Goal: Register for event/course

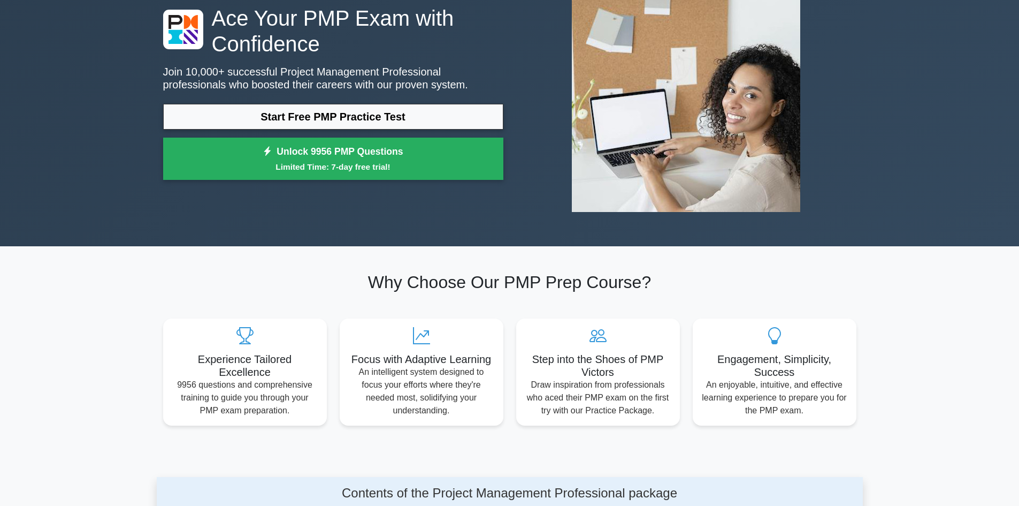
scroll to position [54, 0]
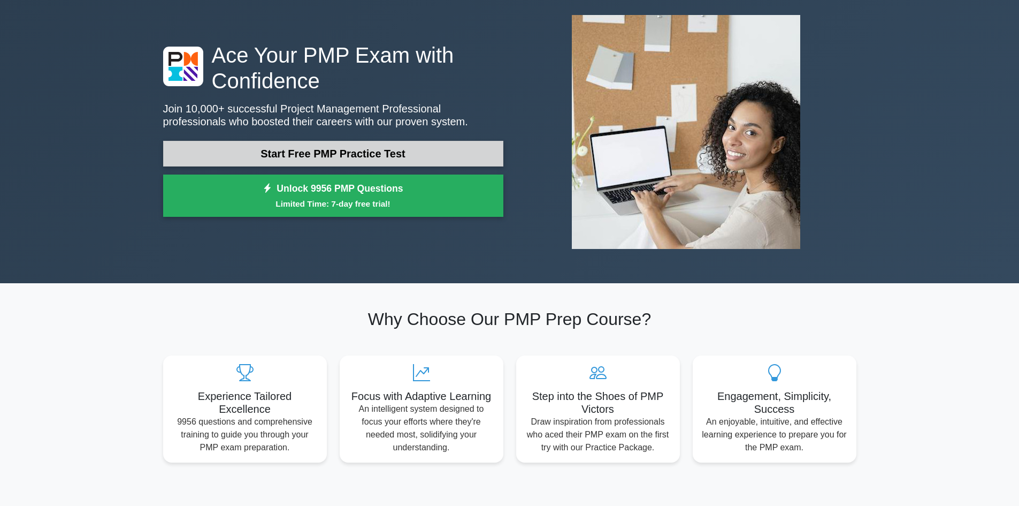
click at [297, 154] on link "Start Free PMP Practice Test" at bounding box center [333, 154] width 340 height 26
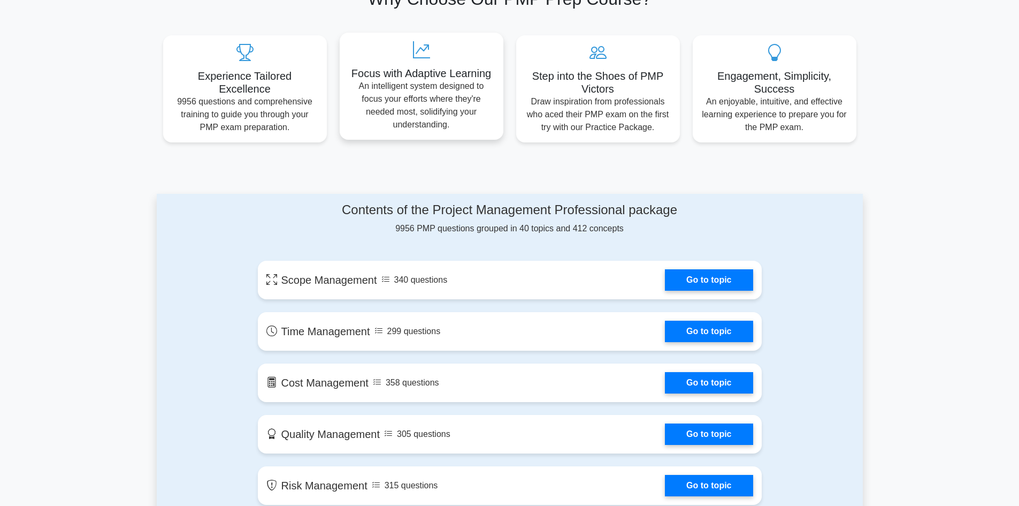
scroll to position [161, 0]
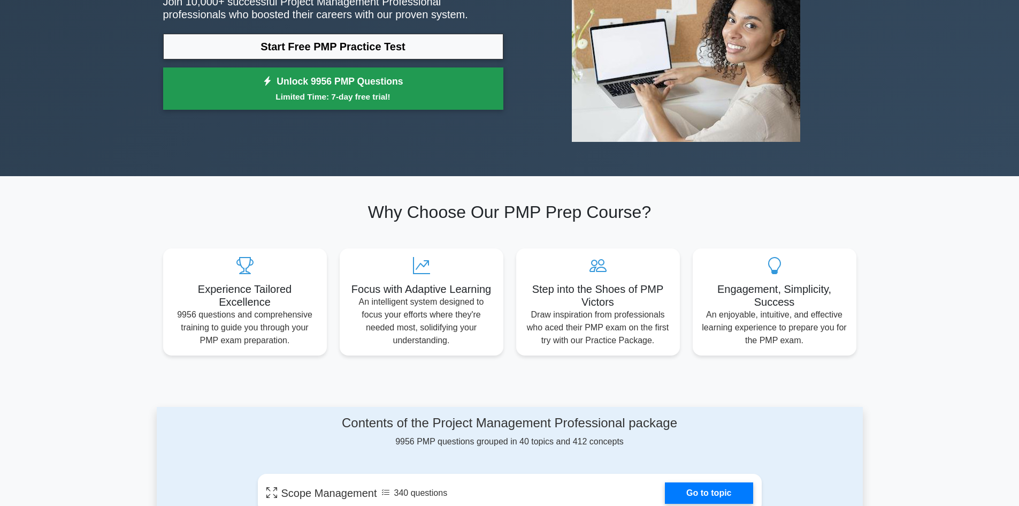
click at [364, 83] on link "Unlock 9956 PMP Questions Limited Time: 7-day free trial!" at bounding box center [333, 88] width 340 height 43
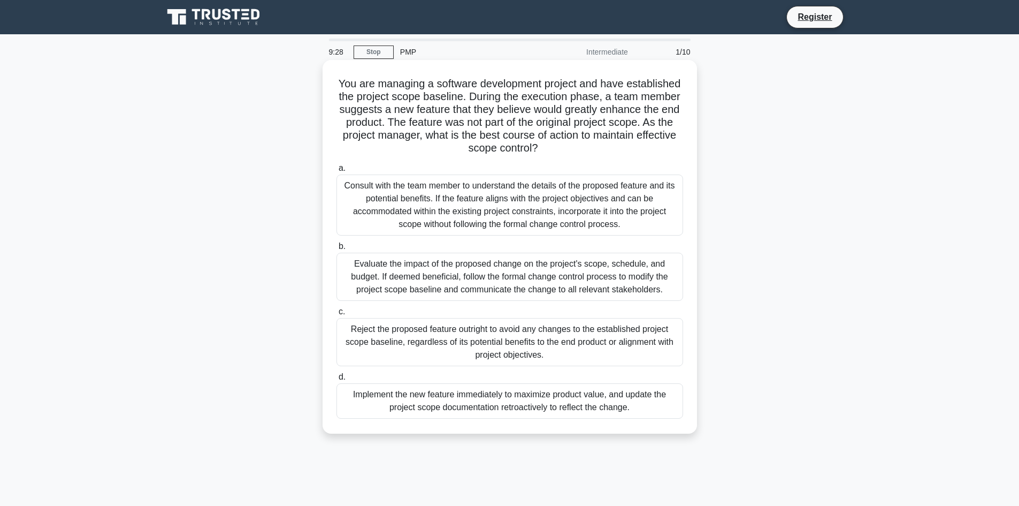
click at [455, 217] on div "Consult with the team member to understand the details of the proposed feature …" at bounding box center [510, 204] width 347 height 61
click at [337, 172] on input "a. Consult with the team member to understand the details of the proposed featu…" at bounding box center [337, 168] width 0 height 7
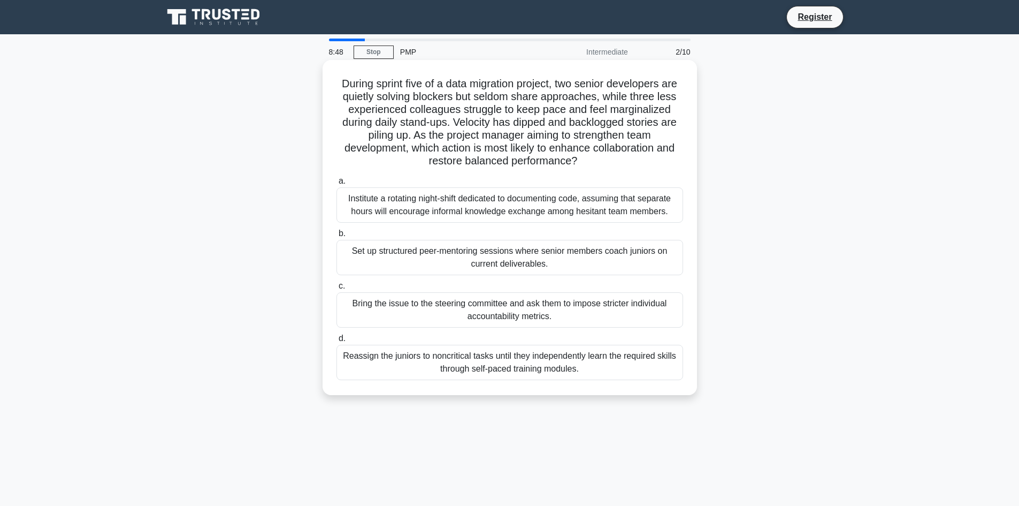
click at [441, 259] on div "Set up structured peer-mentoring sessions where senior members coach juniors on…" at bounding box center [510, 257] width 347 height 35
click at [337, 237] on input "b. Set up structured peer-mentoring sessions where senior members coach juniors…" at bounding box center [337, 233] width 0 height 7
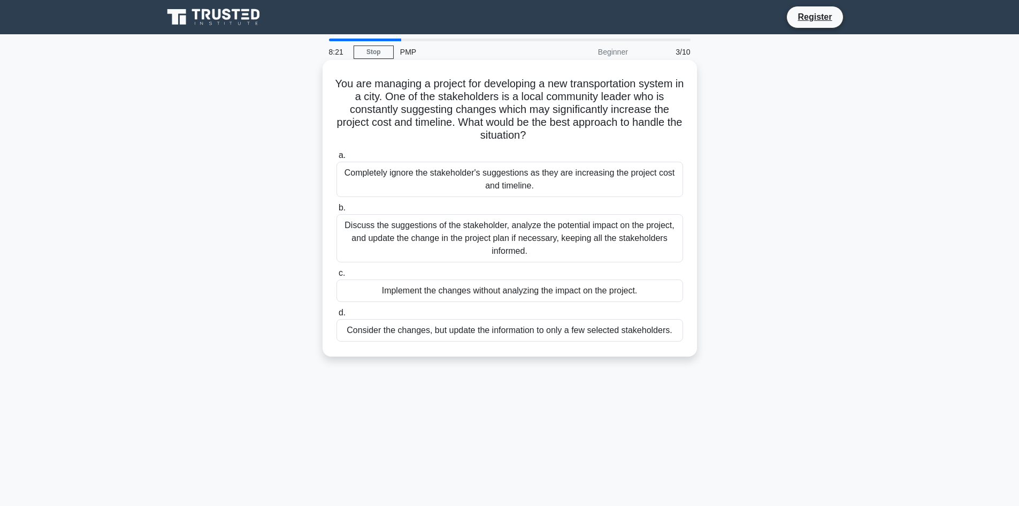
click at [444, 239] on div "Discuss the suggestions of the stakeholder, analyze the potential impact on the…" at bounding box center [510, 238] width 347 height 48
click at [337, 211] on input "b. Discuss the suggestions of the stakeholder, analyze the potential impact on …" at bounding box center [337, 207] width 0 height 7
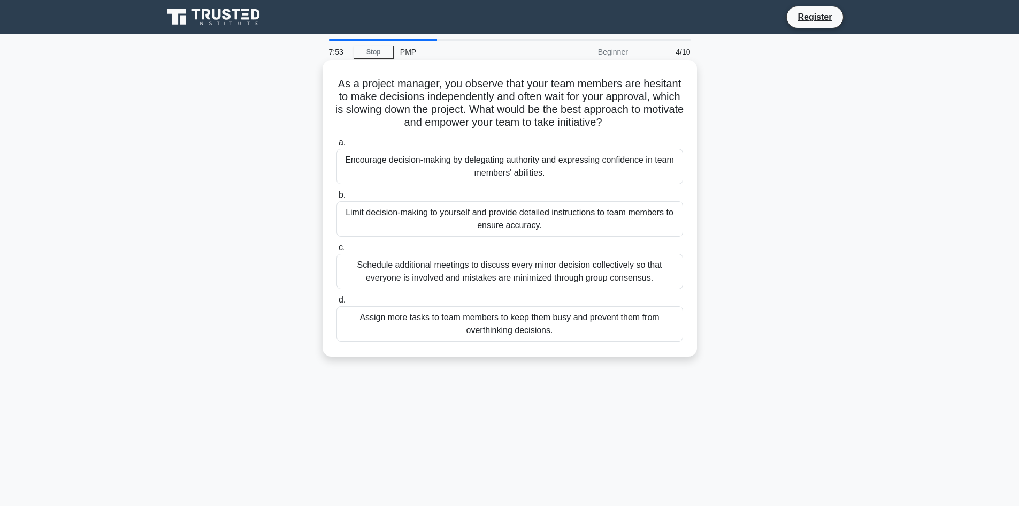
click at [437, 169] on div "Encourage decision-making by delegating authority and expressing confidence in …" at bounding box center [510, 166] width 347 height 35
click at [337, 146] on input "a. Encourage decision-making by delegating authority and expressing confidence …" at bounding box center [337, 142] width 0 height 7
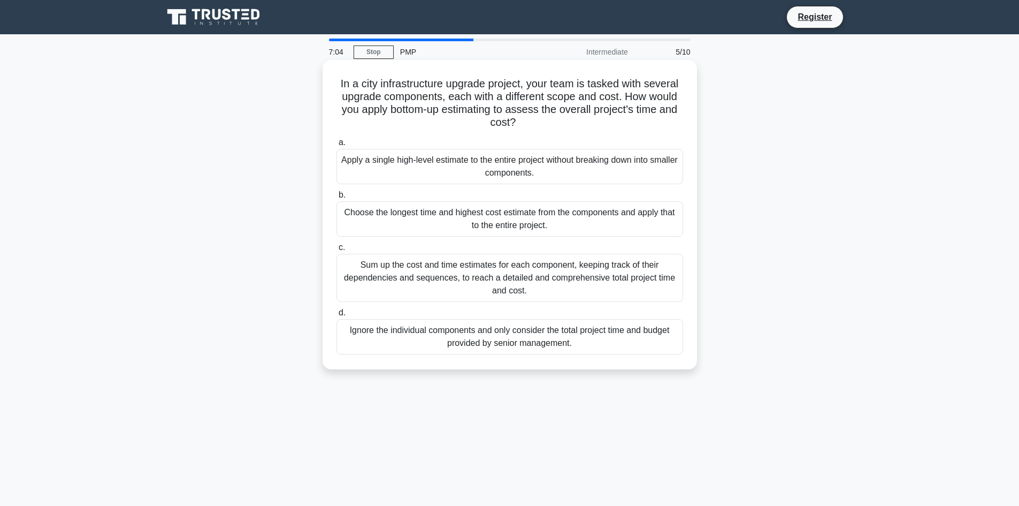
click at [414, 216] on div "Choose the longest time and highest cost estimate from the components and apply…" at bounding box center [510, 218] width 347 height 35
click at [337, 199] on input "b. Choose the longest time and highest cost estimate from the components and ap…" at bounding box center [337, 195] width 0 height 7
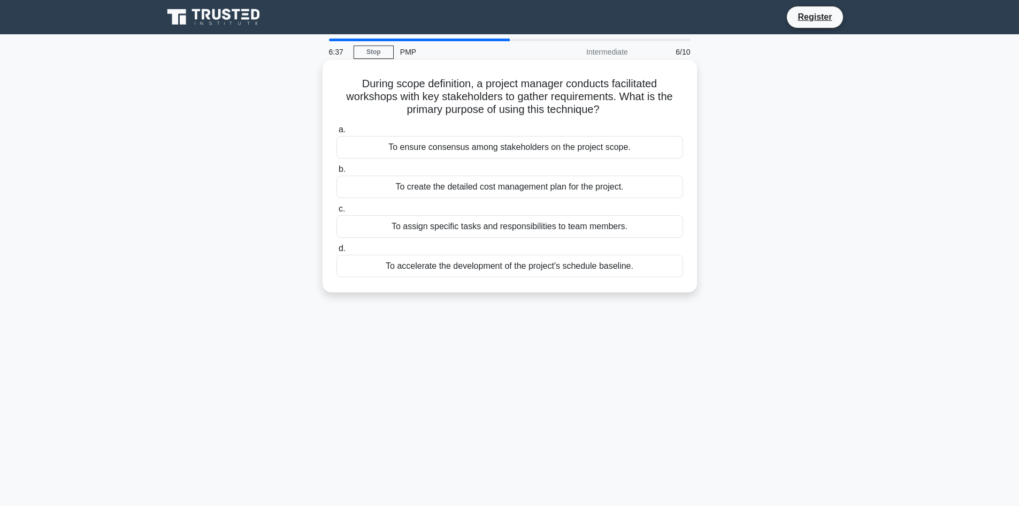
click at [469, 265] on div "To accelerate the development of the project's schedule baseline." at bounding box center [510, 266] width 347 height 22
click at [337, 252] on input "d. To accelerate the development of the project's schedule baseline." at bounding box center [337, 248] width 0 height 7
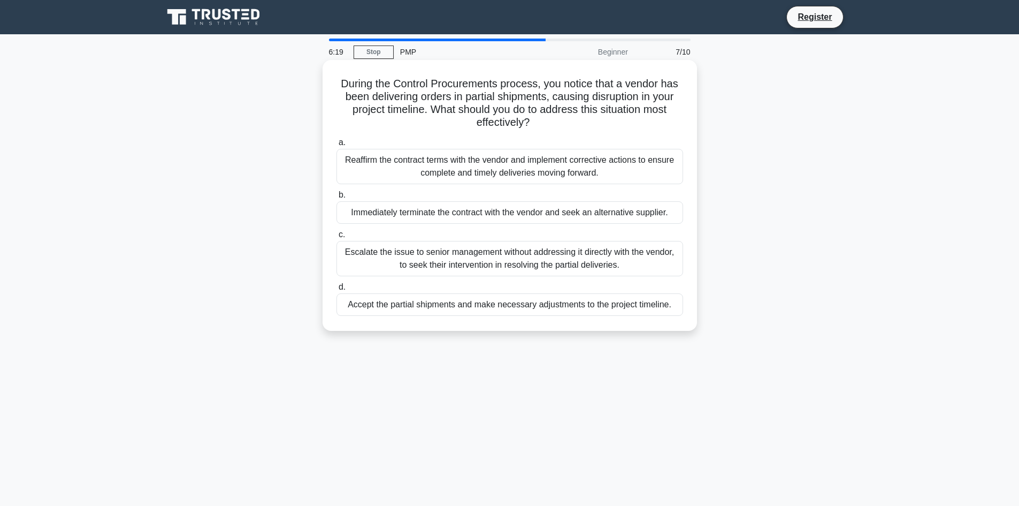
click at [507, 162] on div "Reaffirm the contract terms with the vendor and implement corrective actions to…" at bounding box center [510, 166] width 347 height 35
click at [337, 146] on input "a. Reaffirm the contract terms with the vendor and implement corrective actions…" at bounding box center [337, 142] width 0 height 7
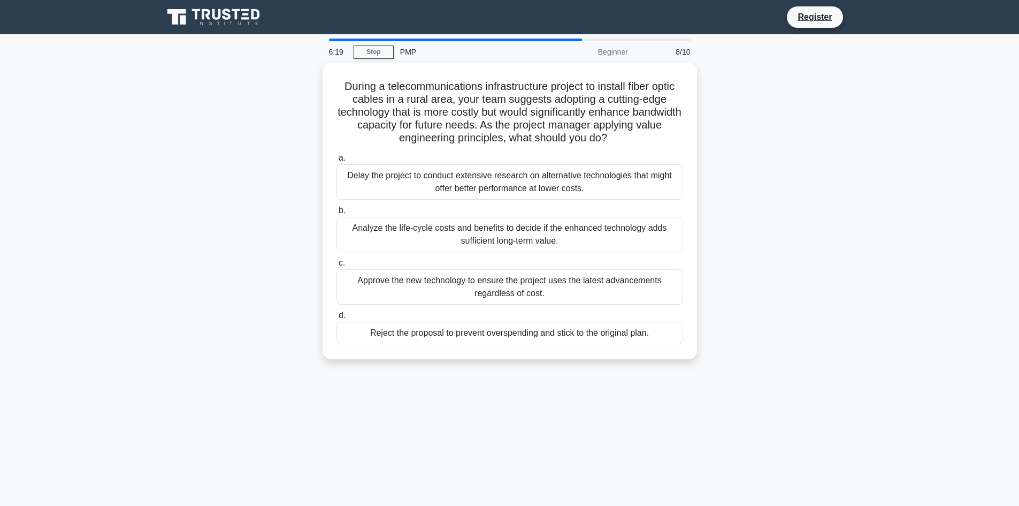
click at [507, 162] on label "a. Delay the project to conduct extensive research on alternative technologies …" at bounding box center [510, 175] width 347 height 48
click at [337, 162] on input "a. Delay the project to conduct extensive research on alternative technologies …" at bounding box center [337, 158] width 0 height 7
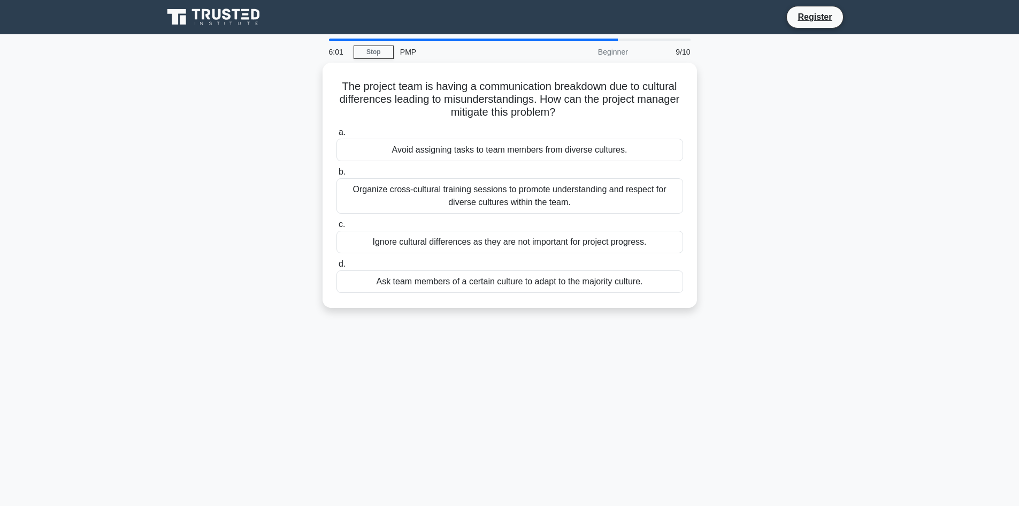
drag, startPoint x: 524, startPoint y: 191, endPoint x: 894, endPoint y: 225, distance: 371.3
click at [894, 225] on main "6:01 Stop PMP Beginner 9/10 The project team is having a communication breakdow…" at bounding box center [509, 306] width 1019 height 544
click at [894, 225] on main "6:00 Stop PMP Beginner 9/10 The project team is having a communication breakdow…" at bounding box center [509, 306] width 1019 height 544
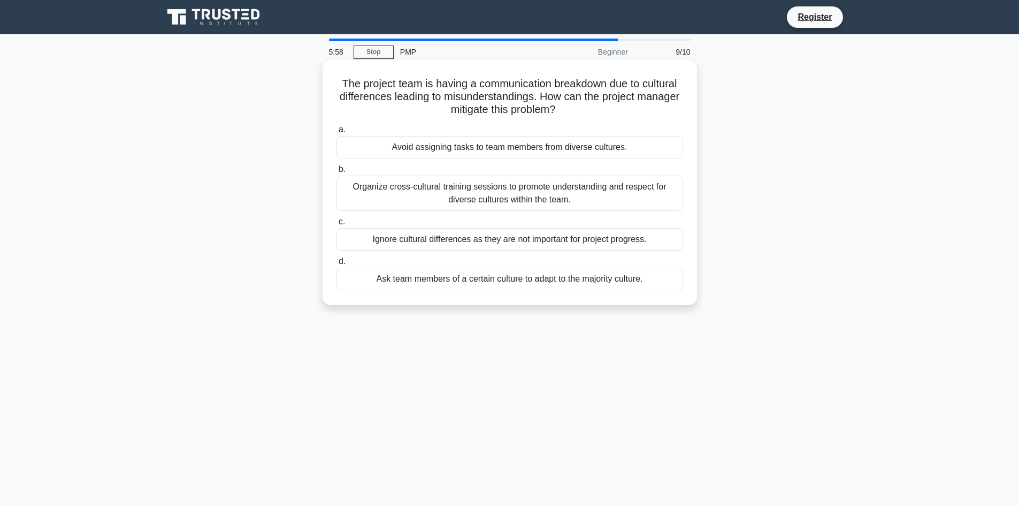
click at [580, 195] on div "Organize cross-cultural training sessions to promote understanding and respect …" at bounding box center [510, 193] width 347 height 35
click at [337, 173] on input "b. Organize cross-cultural training sessions to promote understanding and respe…" at bounding box center [337, 169] width 0 height 7
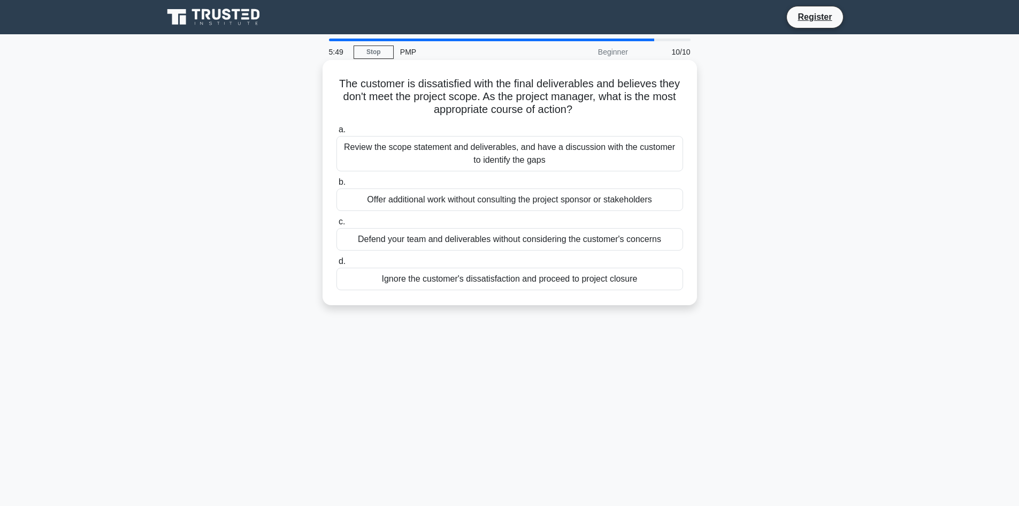
click at [463, 154] on div "Review the scope statement and deliverables, and have a discussion with the cus…" at bounding box center [510, 153] width 347 height 35
click at [337, 133] on input "a. Review the scope statement and deliverables, and have a discussion with the …" at bounding box center [337, 129] width 0 height 7
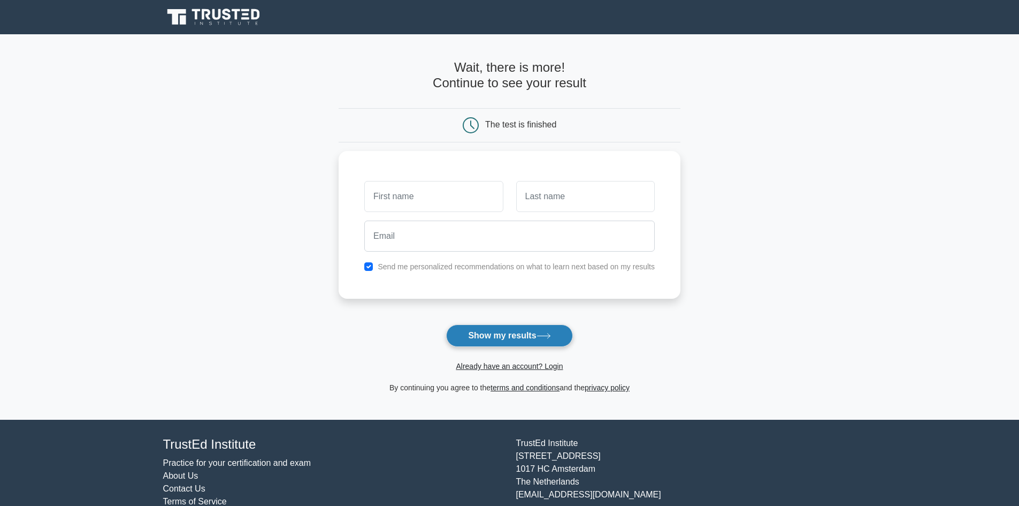
click at [525, 332] on button "Show my results" at bounding box center [509, 335] width 126 height 22
click at [474, 204] on input "text" at bounding box center [433, 193] width 139 height 31
type input "honey"
type input "jia"
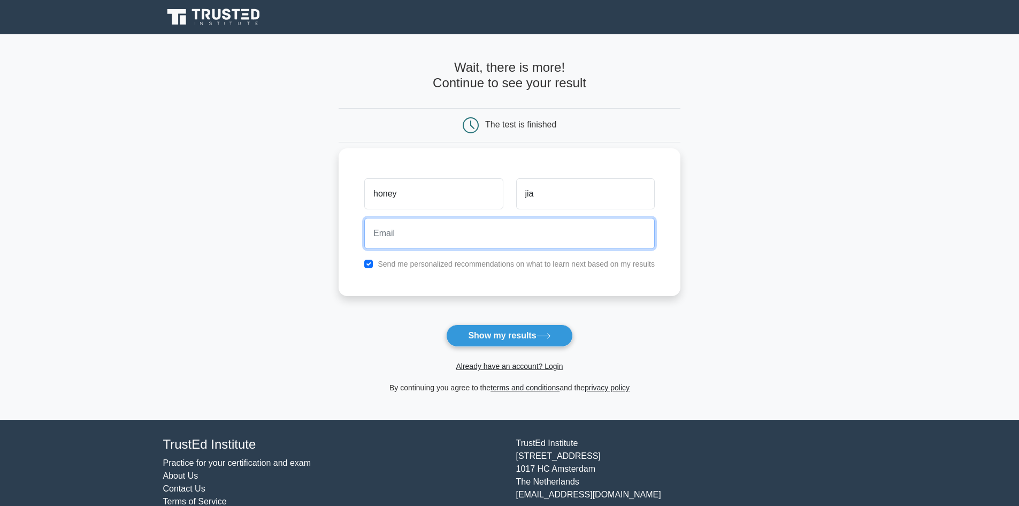
click at [469, 222] on input "email" at bounding box center [509, 233] width 291 height 31
type input "honeyloha4@gmail.com"
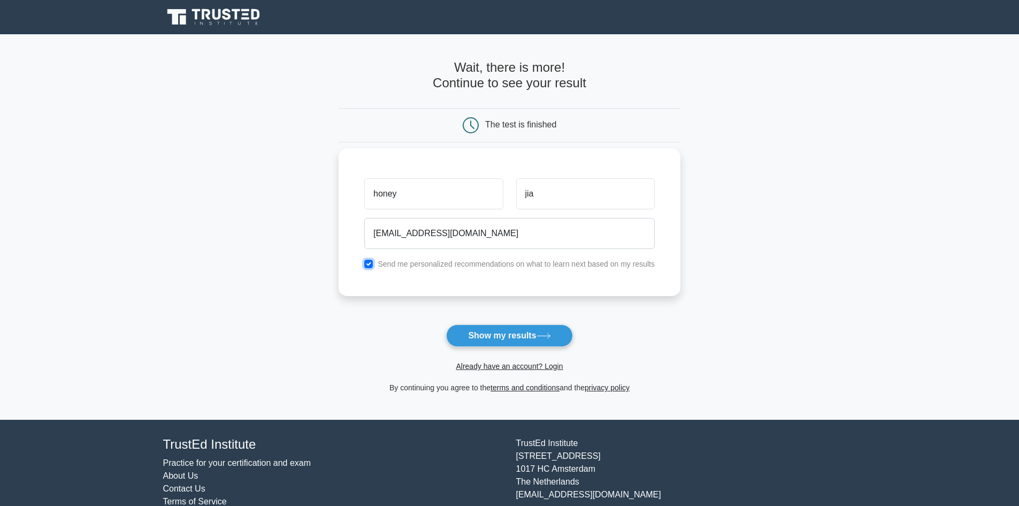
click at [372, 267] on input "checkbox" at bounding box center [368, 264] width 9 height 9
checkbox input "false"
click at [462, 329] on button "Show my results" at bounding box center [509, 335] width 126 height 22
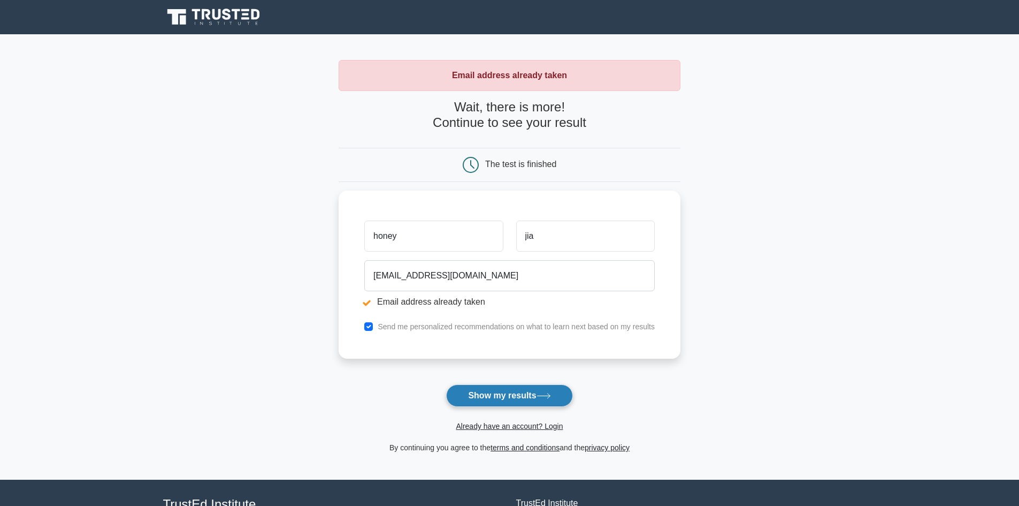
click at [485, 393] on button "Show my results" at bounding box center [509, 395] width 126 height 22
click at [415, 242] on input "honey" at bounding box center [433, 233] width 139 height 31
type input "h"
type input "loha"
click at [470, 398] on button "Show my results" at bounding box center [509, 395] width 126 height 22
